Goal: Task Accomplishment & Management: Manage account settings

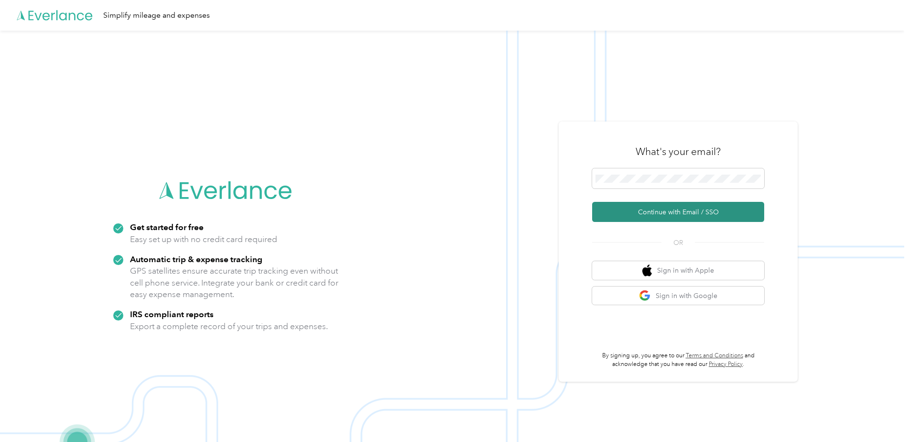
click at [650, 214] on button "Continue with Email / SSO" at bounding box center [678, 212] width 172 height 20
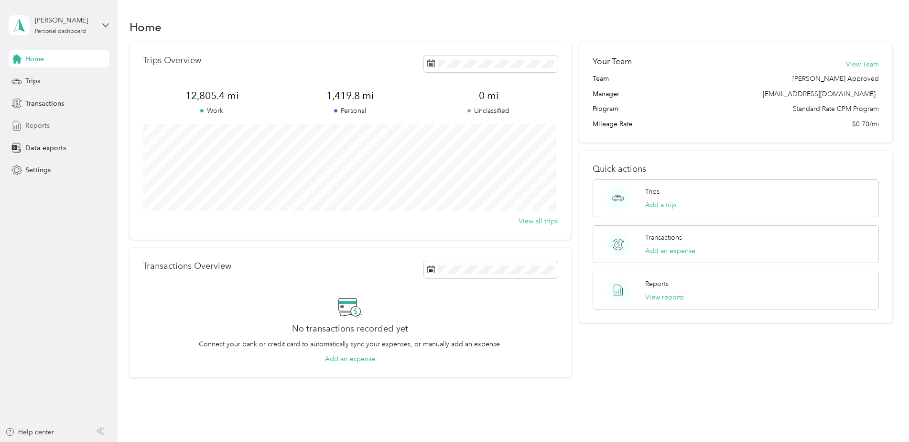
click at [35, 120] on div "Reports" at bounding box center [59, 125] width 100 height 17
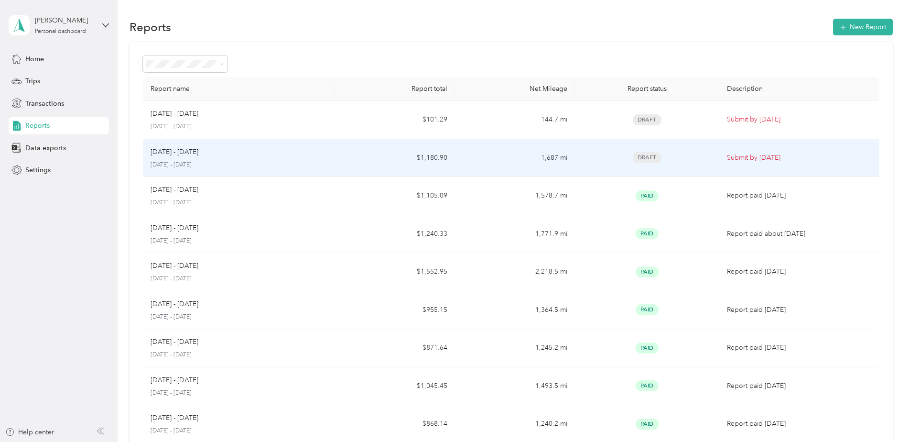
click at [175, 151] on p "[DATE] - [DATE]" at bounding box center [175, 152] width 48 height 11
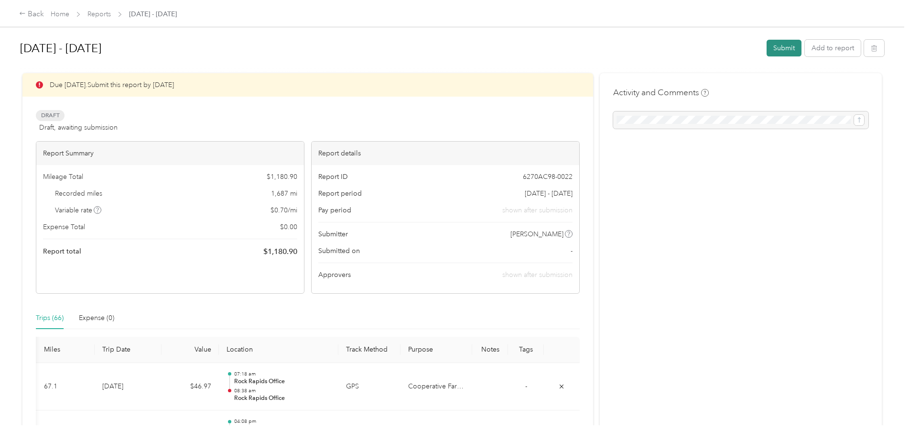
click at [781, 47] on button "Submit" at bounding box center [784, 48] width 35 height 17
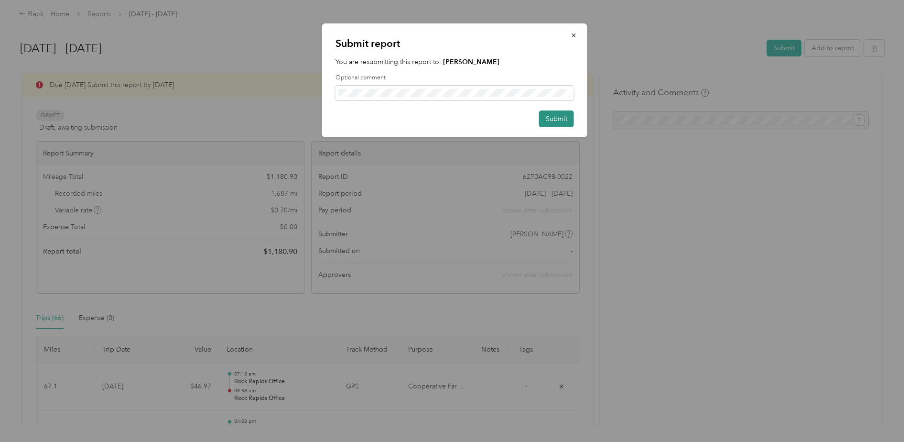
click at [565, 119] on button "Submit" at bounding box center [556, 118] width 35 height 17
